Goal: Task Accomplishment & Management: Manage account settings

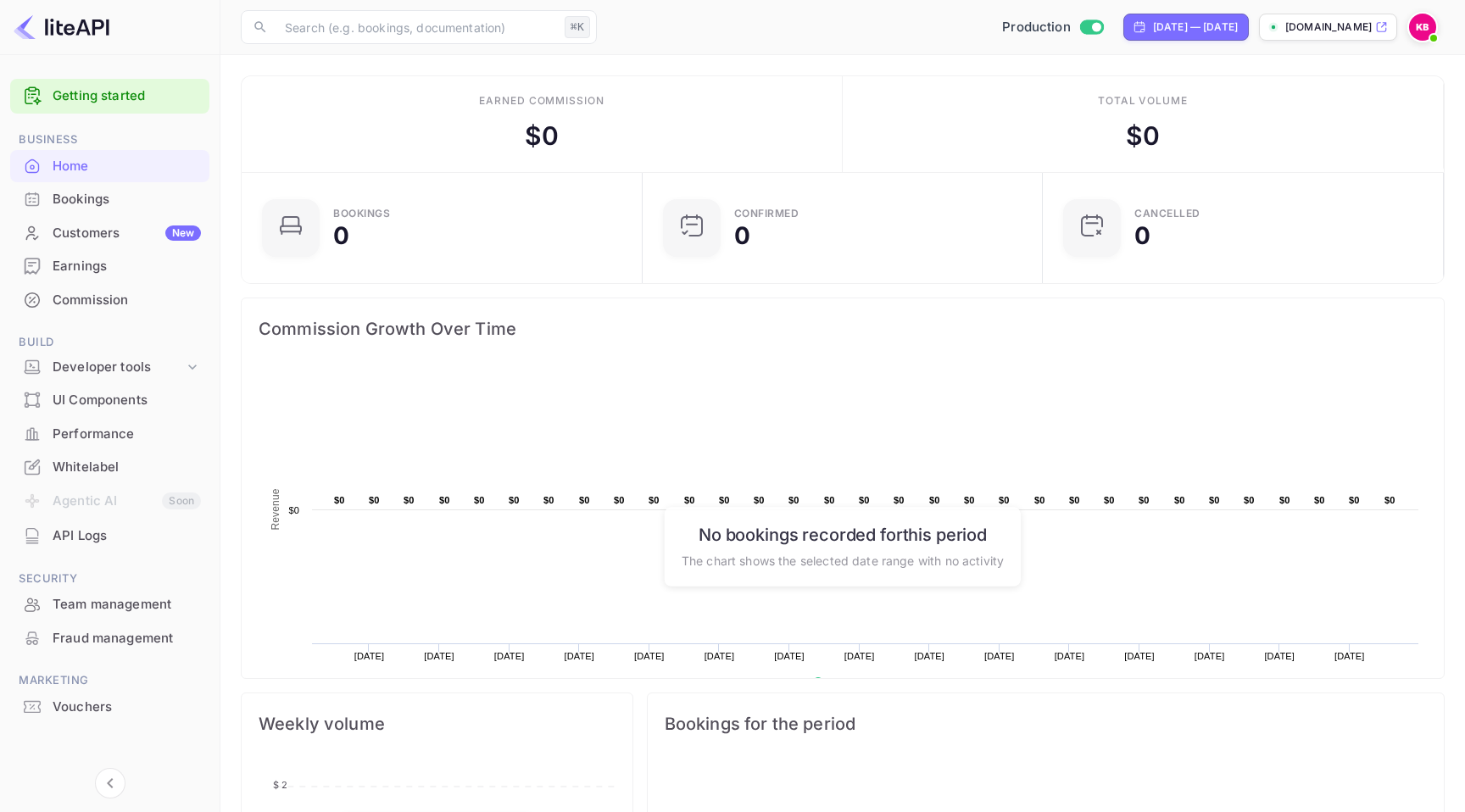
click at [1432, 26] on img at bounding box center [1422, 27] width 27 height 27
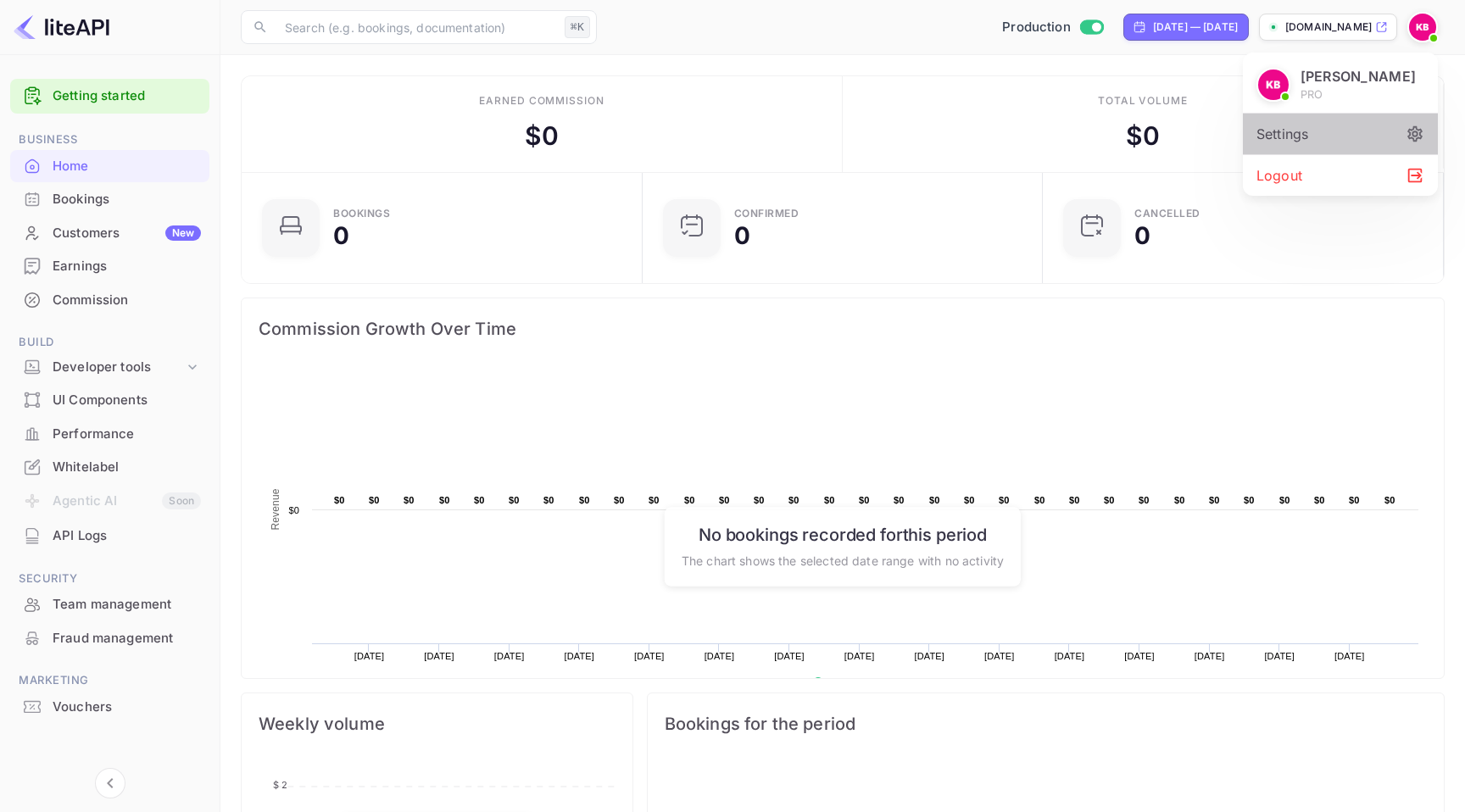
click at [1335, 134] on div "Settings" at bounding box center [1340, 134] width 195 height 41
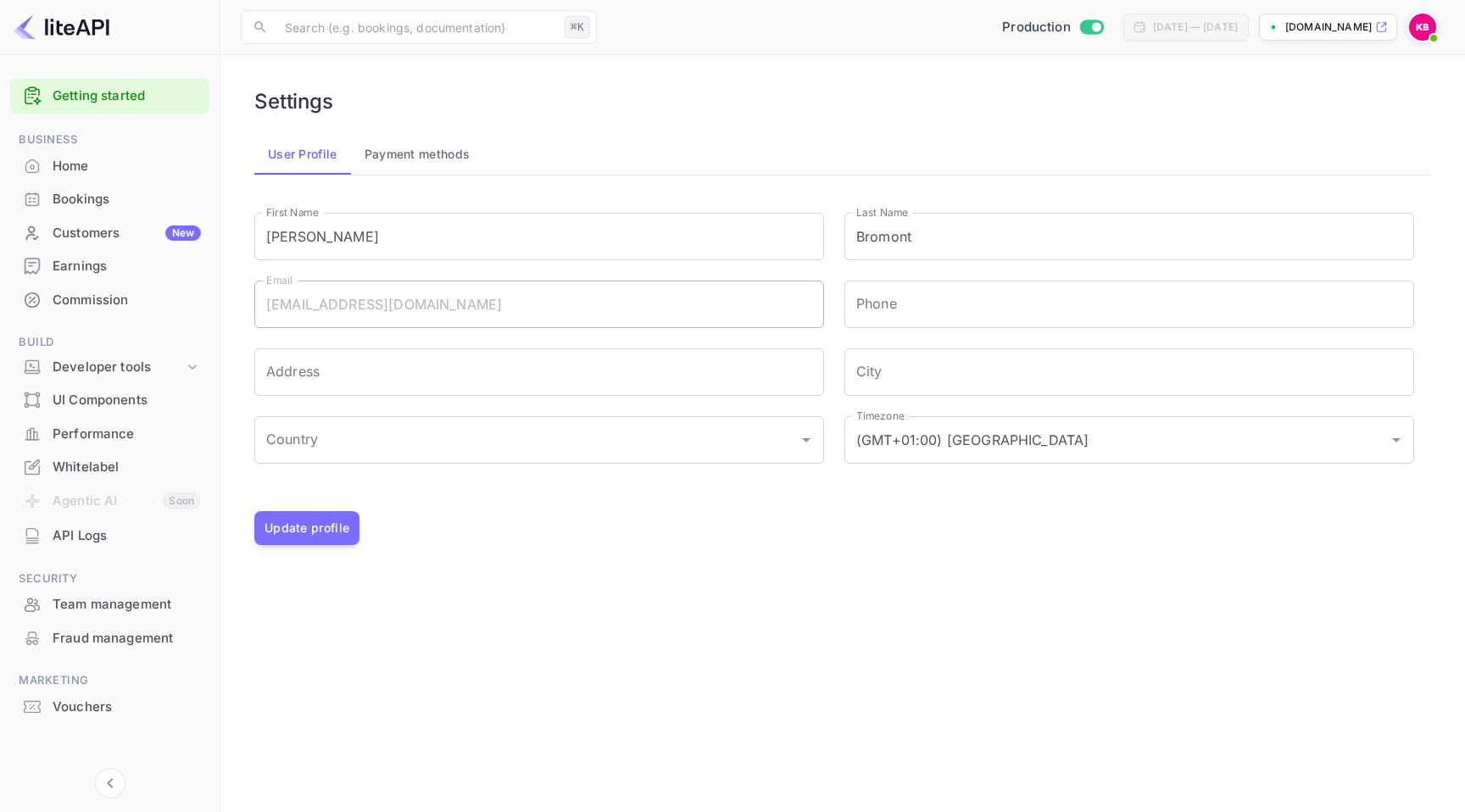
click at [430, 140] on button "Payment methods" at bounding box center [417, 154] width 133 height 41
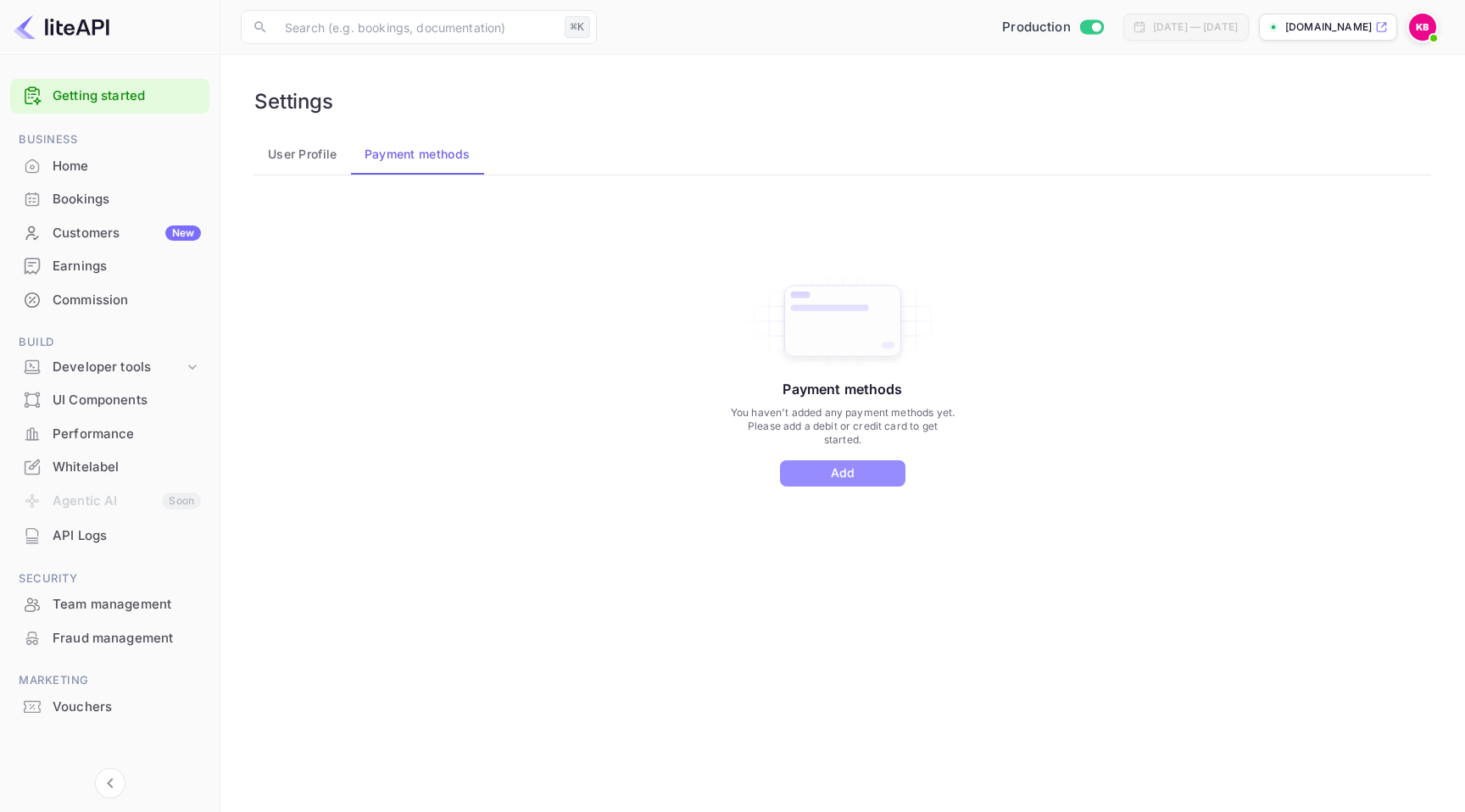
click at [839, 485] on button "Add" at bounding box center [842, 473] width 125 height 26
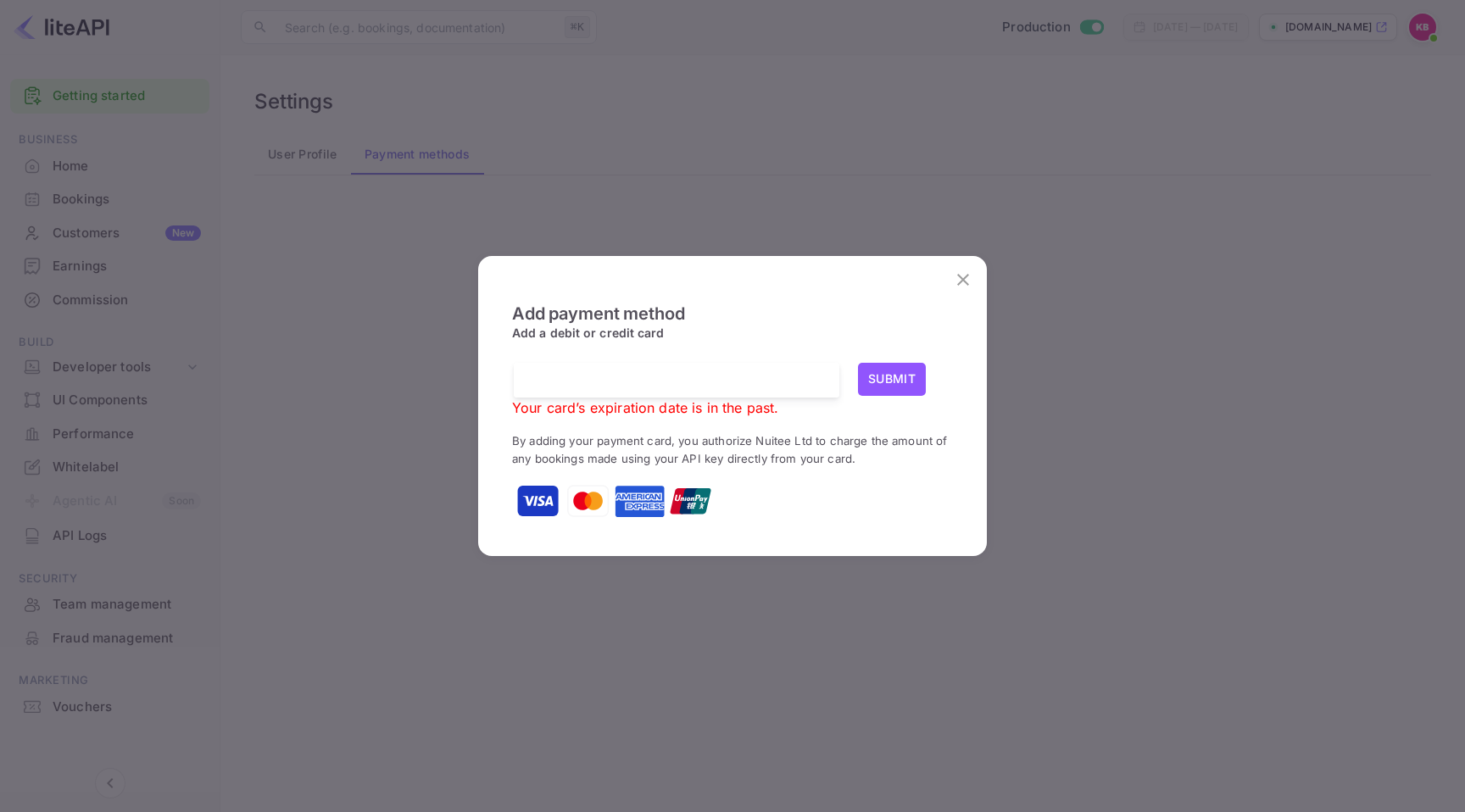
click at [658, 367] on div at bounding box center [683, 379] width 313 height 35
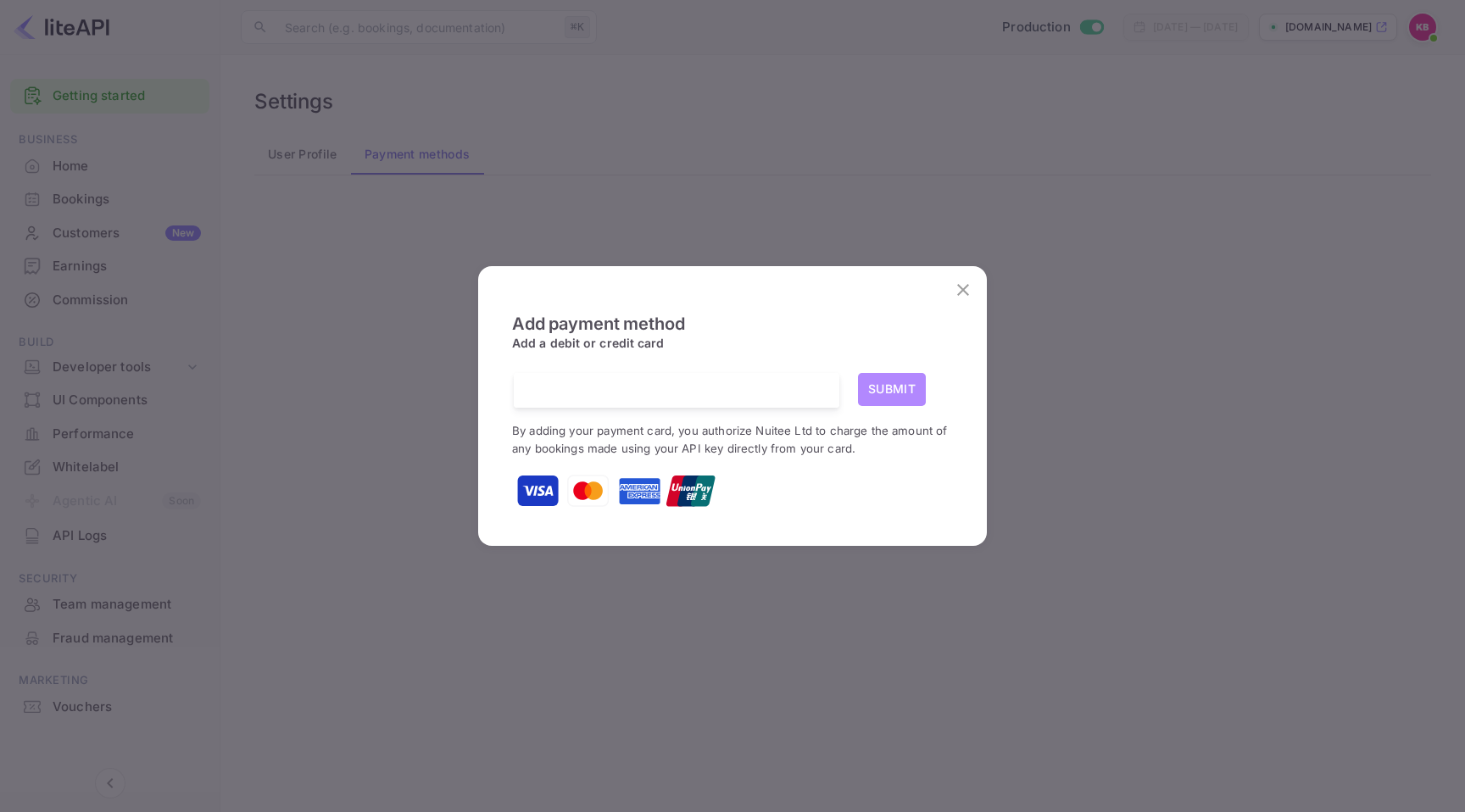
click at [922, 389] on button "Submit" at bounding box center [892, 389] width 68 height 33
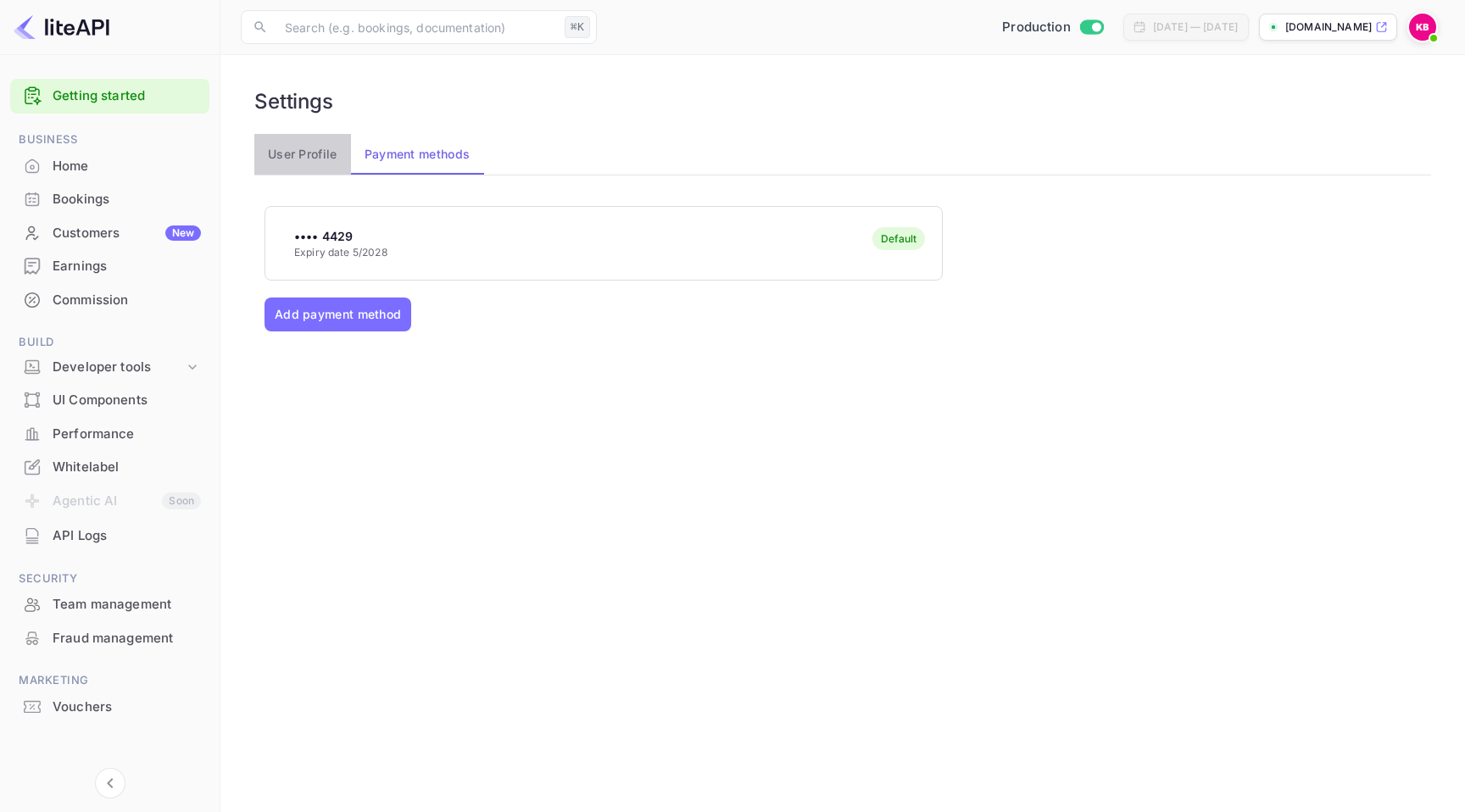
click at [307, 168] on button "User Profile" at bounding box center [303, 154] width 97 height 41
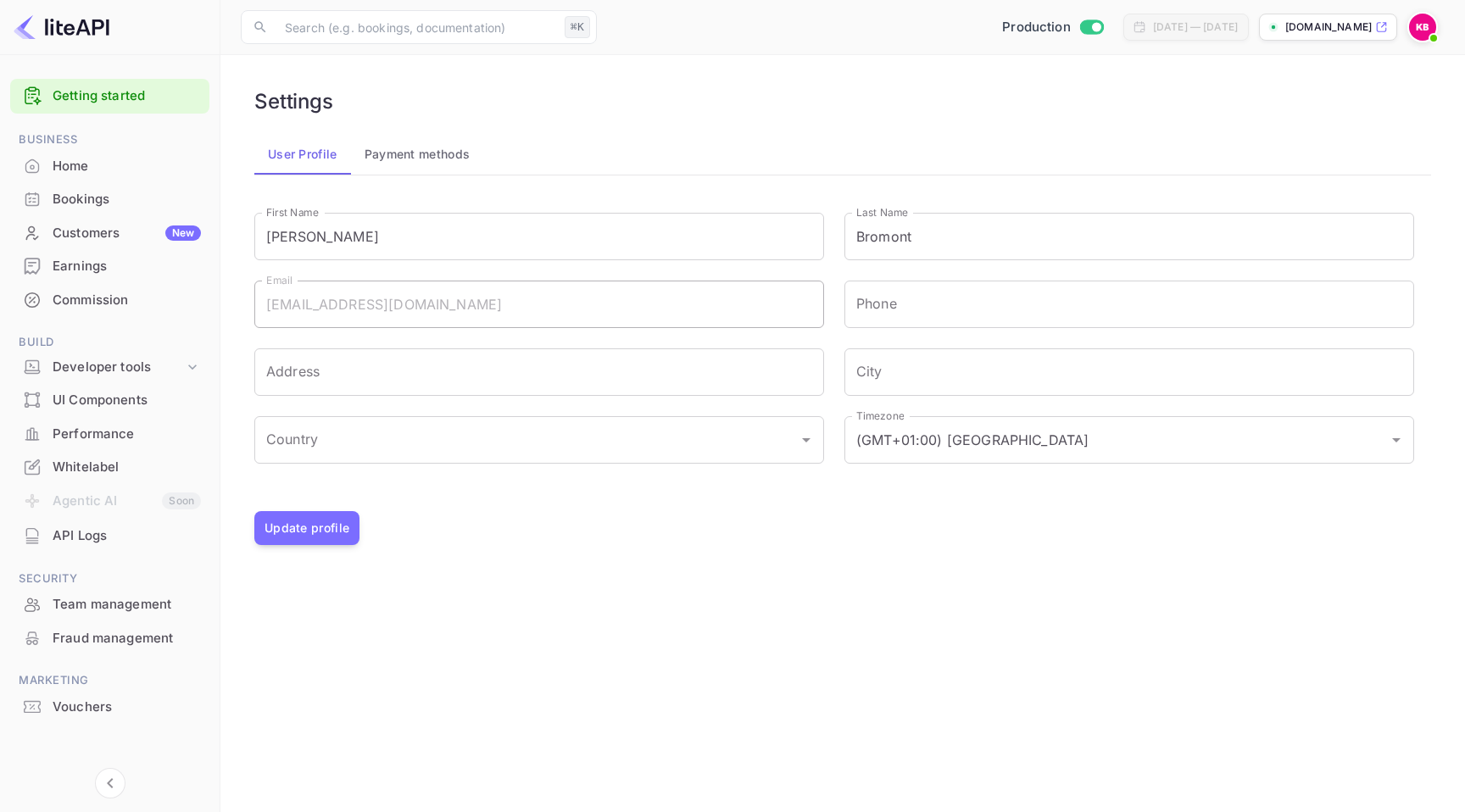
click at [95, 29] on img at bounding box center [61, 27] width 96 height 27
click at [1360, 25] on p "[DOMAIN_NAME]" at bounding box center [1328, 27] width 87 height 15
